Goal: Obtain resource: Download file/media

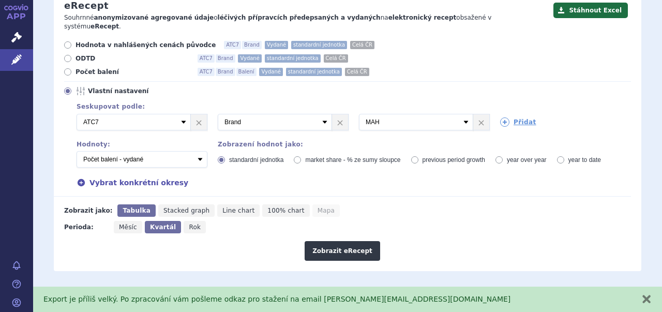
scroll to position [144, 0]
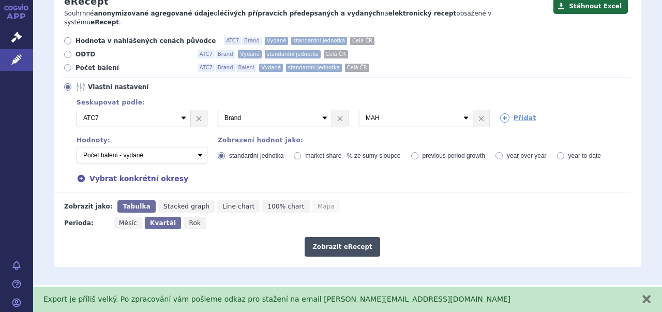
click at [341, 237] on button "Zobrazit eRecept" at bounding box center [343, 247] width 76 height 20
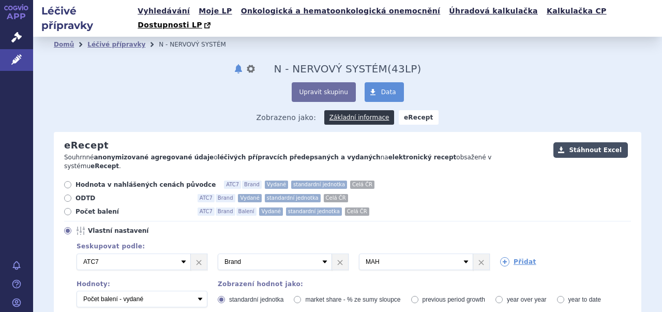
click at [574, 142] on button "Stáhnout Excel" at bounding box center [591, 150] width 75 height 16
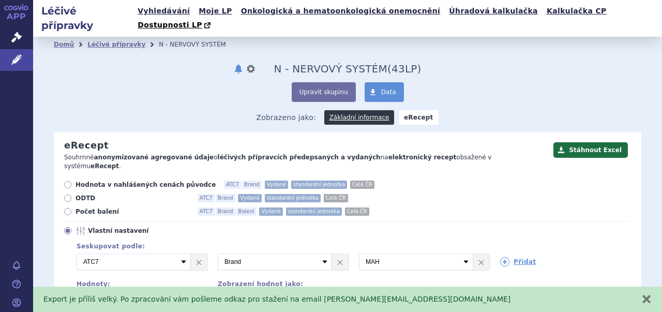
click at [197, 291] on select "Počet balení - vydané Hodnota v nahlášených cenách původce - vydané Hodnota v m…" at bounding box center [142, 299] width 131 height 17
select select "zamenovani"
click at [77, 291] on select "Počet balení - vydané Hodnota v nahlášených cenách původce - vydané Hodnota v m…" at bounding box center [142, 299] width 131 height 17
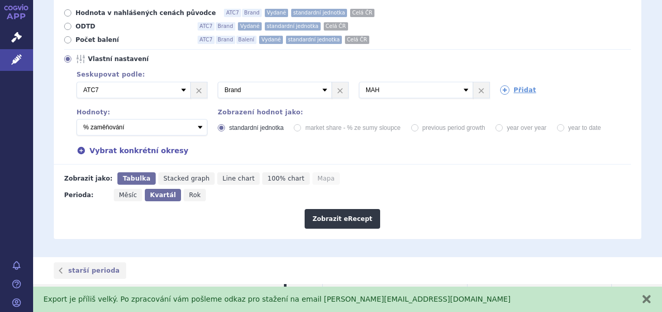
scroll to position [189, 0]
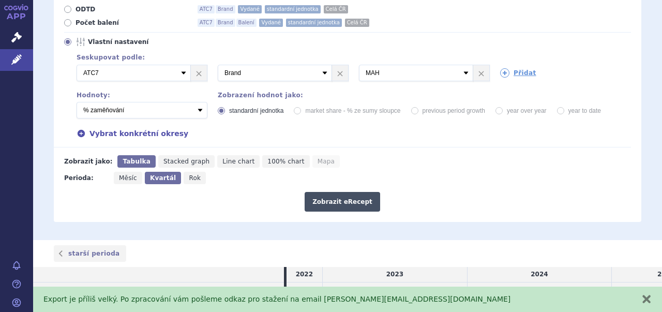
click at [342, 192] on button "Zobrazit eRecept" at bounding box center [343, 202] width 76 height 20
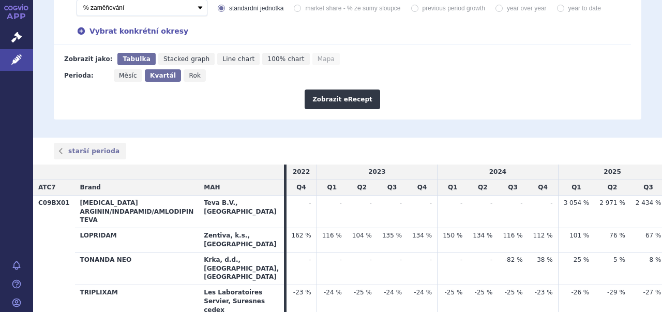
scroll to position [312, 0]
